Goal: Information Seeking & Learning: Learn about a topic

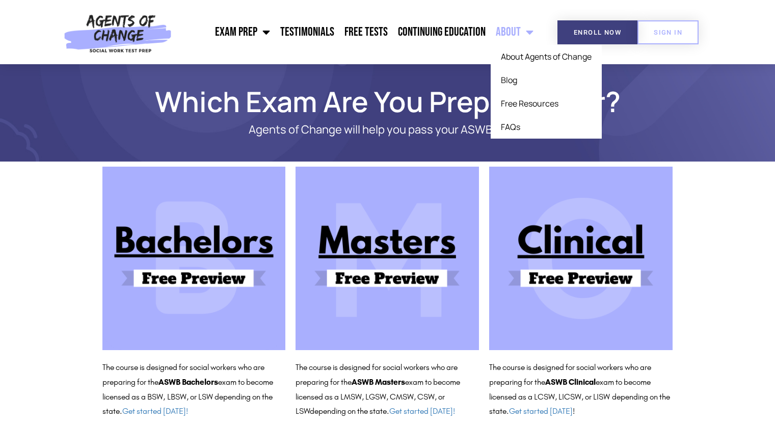
click at [512, 35] on link "About" at bounding box center [515, 31] width 48 height 25
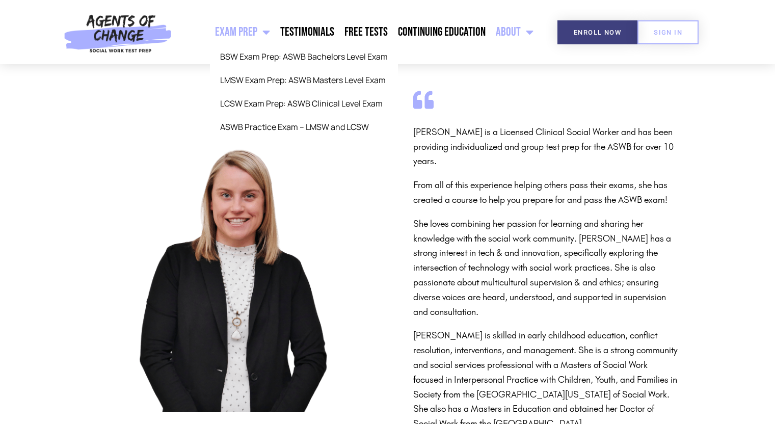
click at [238, 30] on link "Exam Prep" at bounding box center [242, 31] width 65 height 25
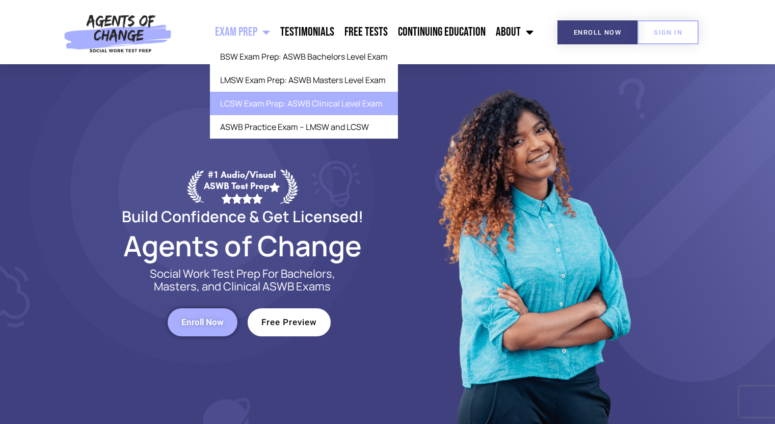
click at [282, 100] on link "LCSW Exam Prep: ASWB Clinical Level Exam" at bounding box center [304, 103] width 188 height 23
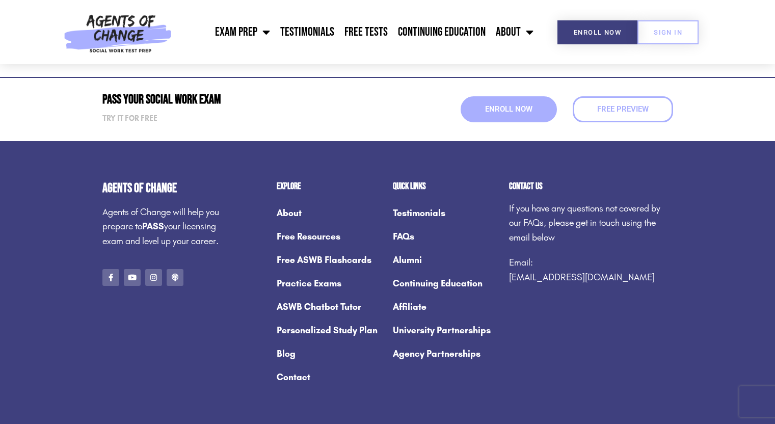
scroll to position [3870, 0]
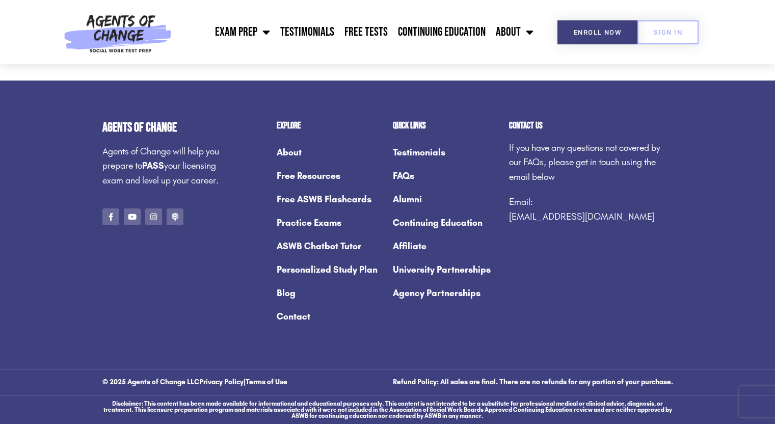
click at [280, 152] on link "About" at bounding box center [330, 152] width 106 height 23
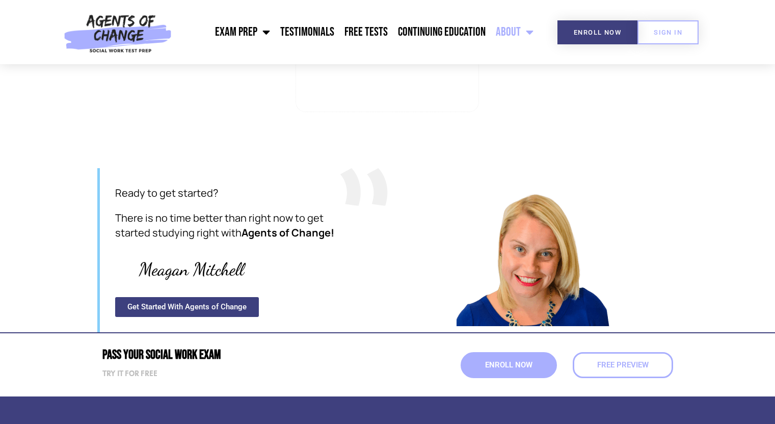
scroll to position [1223, 0]
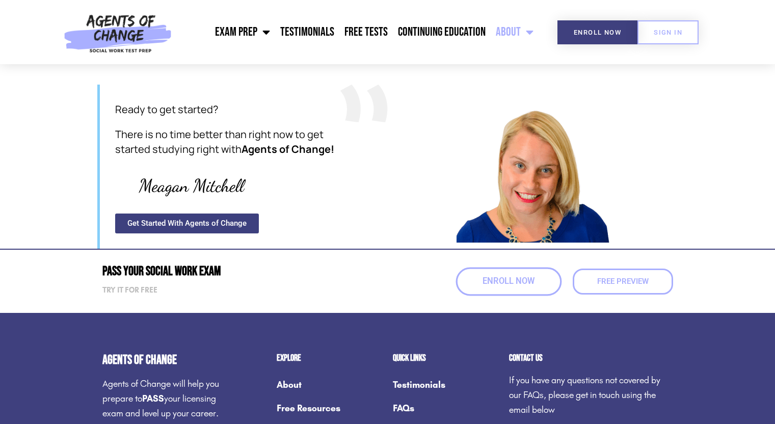
click at [498, 272] on link "Enroll Now" at bounding box center [508, 281] width 106 height 29
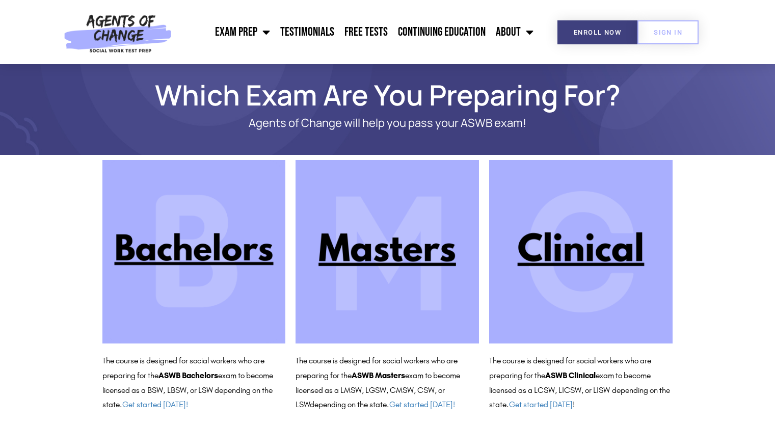
scroll to position [25, 0]
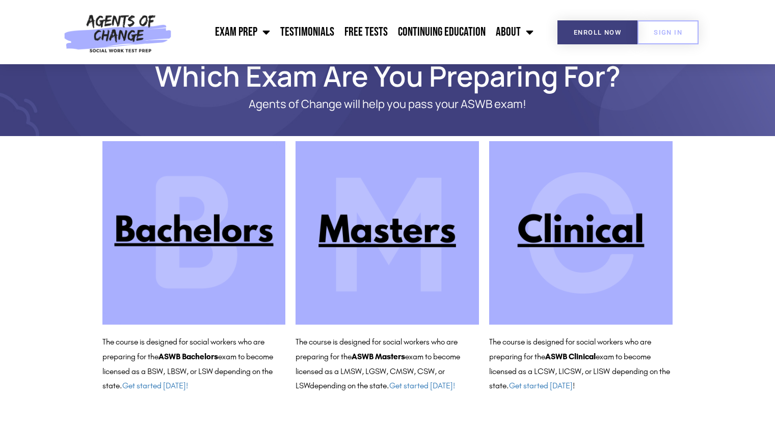
click at [410, 232] on img at bounding box center [386, 232] width 183 height 183
